Goal: Check status: Check status

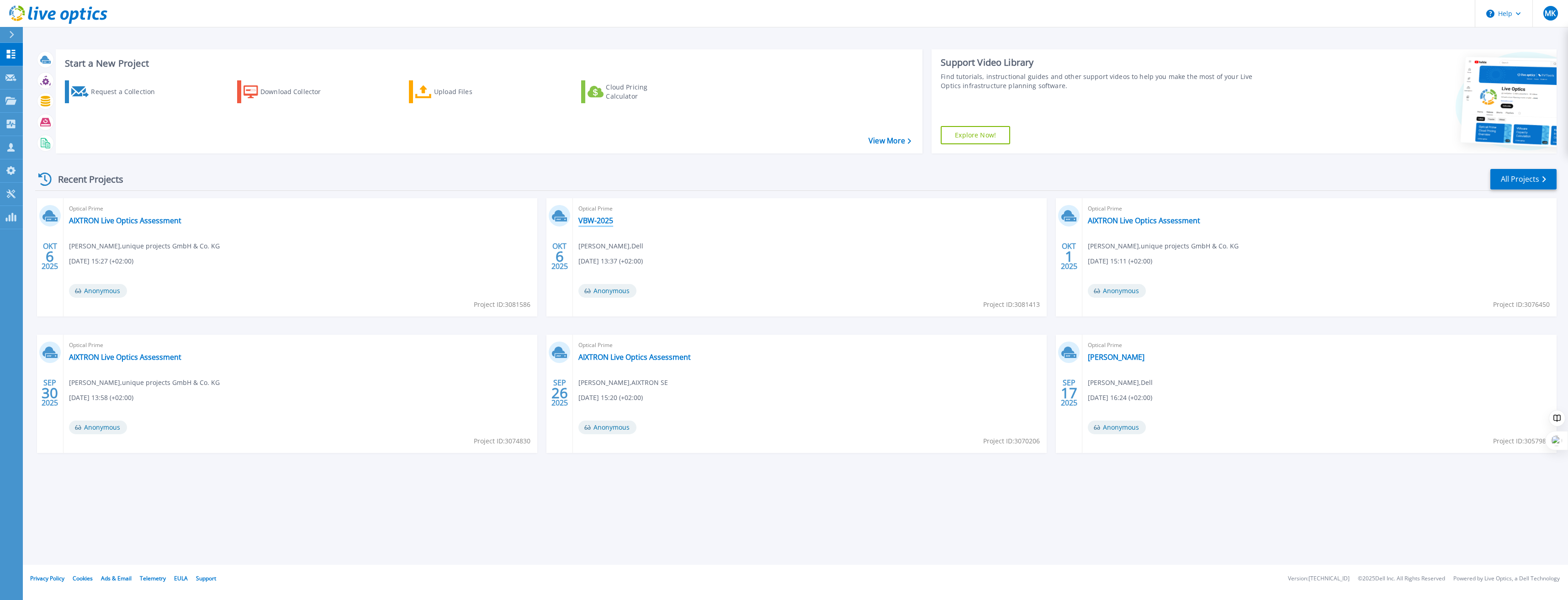
click at [593, 222] on link "VBW-2025" at bounding box center [595, 221] width 35 height 9
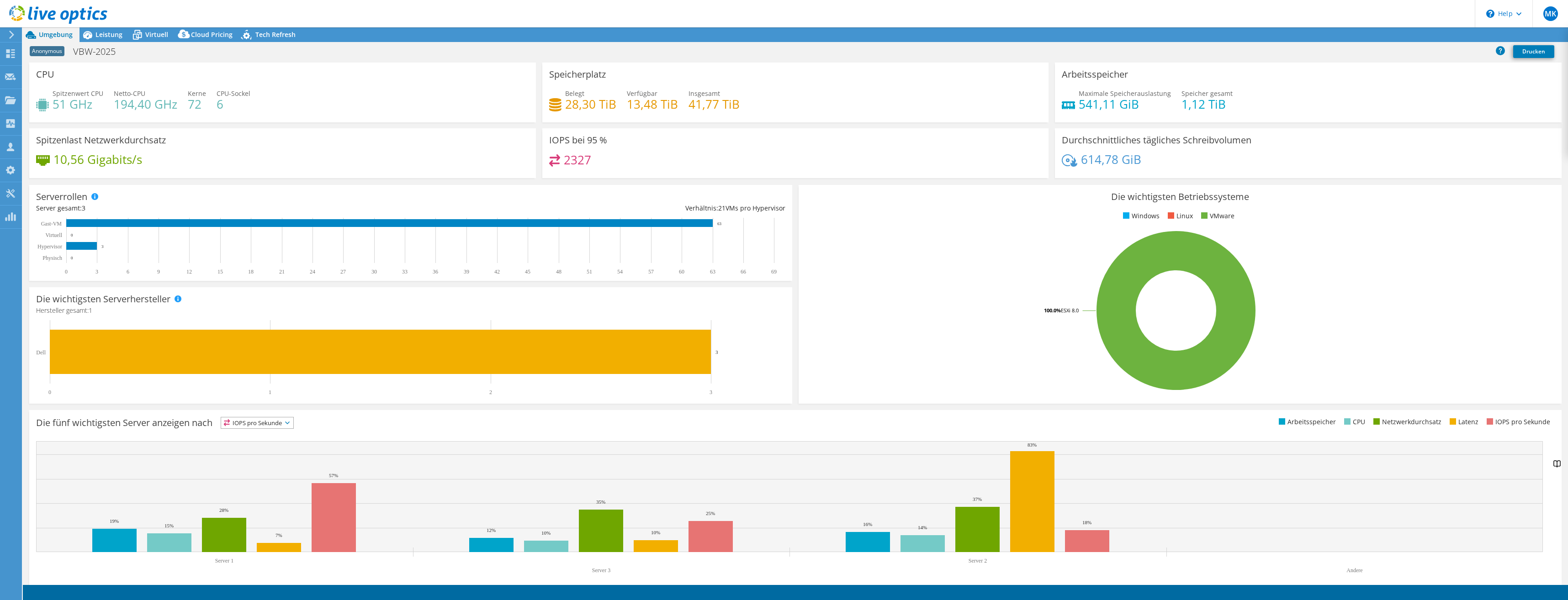
select select "USD"
